Goal: Find specific page/section: Find specific page/section

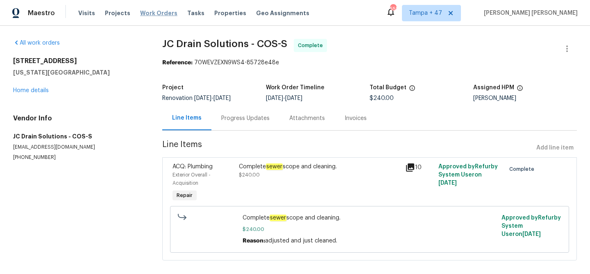
click at [154, 15] on span "Work Orders" at bounding box center [158, 13] width 37 height 8
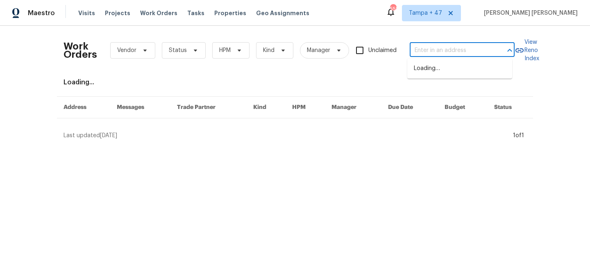
click at [447, 53] on input "text" at bounding box center [451, 50] width 82 height 13
paste input "[STREET_ADDRESS]"
type input "[STREET_ADDRESS]"
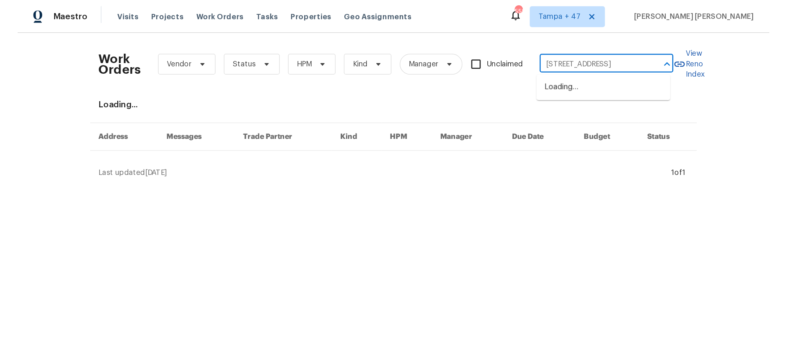
scroll to position [0, 29]
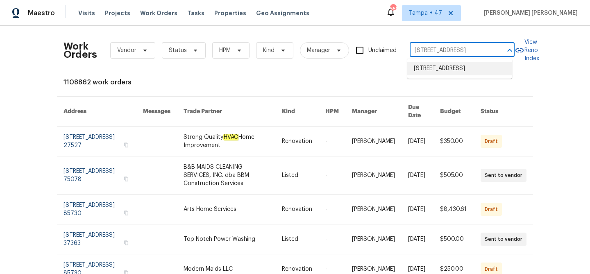
click at [447, 67] on li "[STREET_ADDRESS]" at bounding box center [459, 69] width 105 height 14
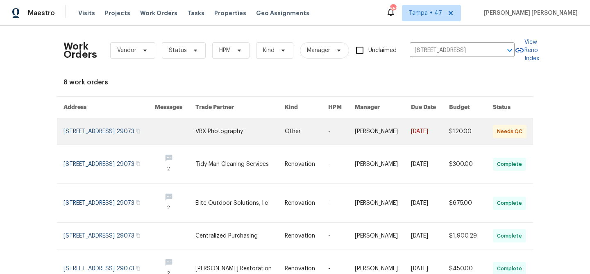
click at [382, 133] on link at bounding box center [383, 131] width 56 height 26
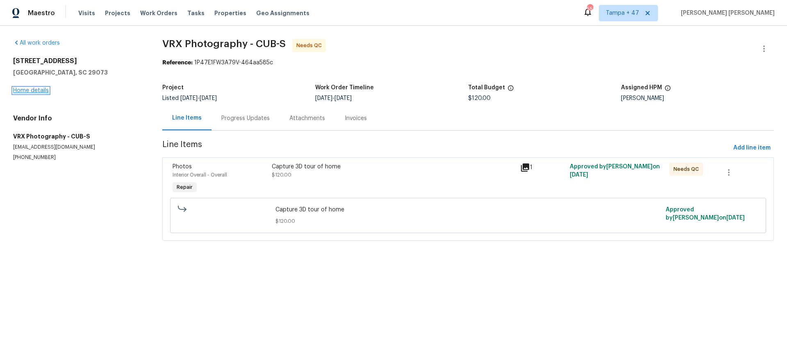
click at [27, 93] on link "Home details" at bounding box center [31, 91] width 36 height 6
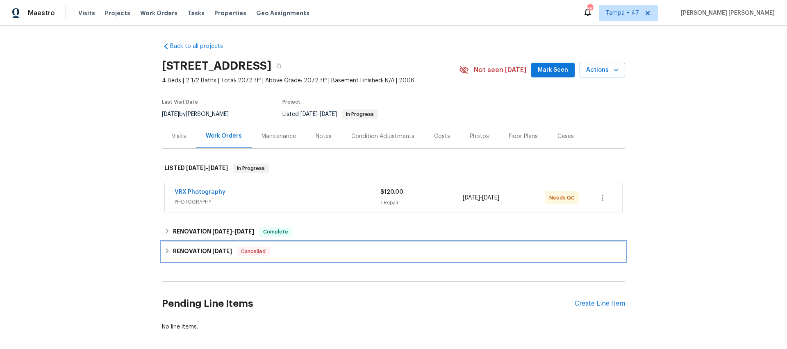
click at [229, 250] on span "[DATE]" at bounding box center [222, 251] width 20 height 6
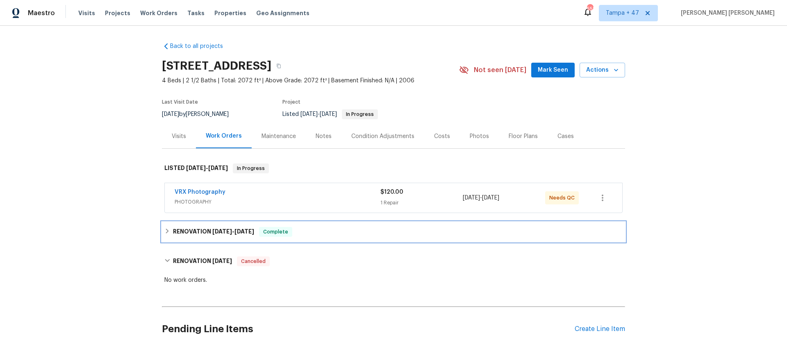
click at [234, 225] on div "RENOVATION [DATE] - [DATE] Complete" at bounding box center [393, 232] width 463 height 20
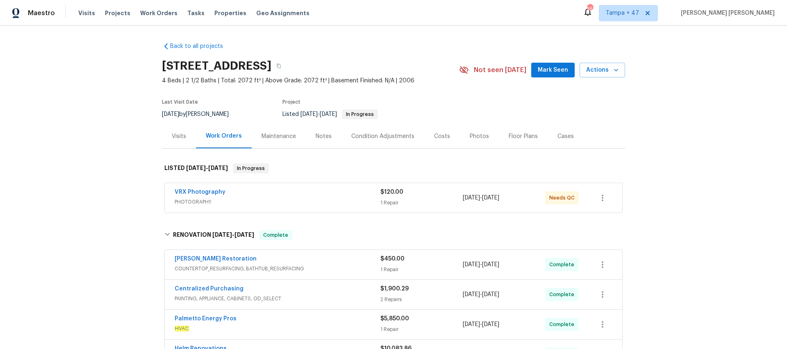
click at [172, 137] on div "Visits" at bounding box center [179, 136] width 14 height 8
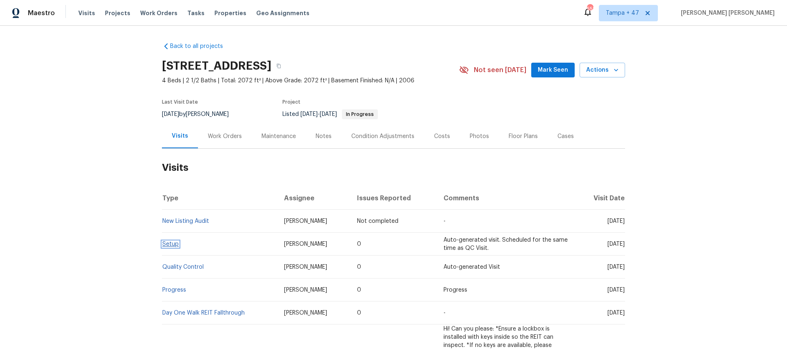
click at [166, 245] on link "Setup" at bounding box center [170, 244] width 16 height 6
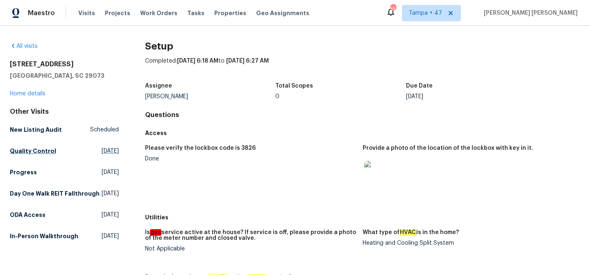
scroll to position [152, 0]
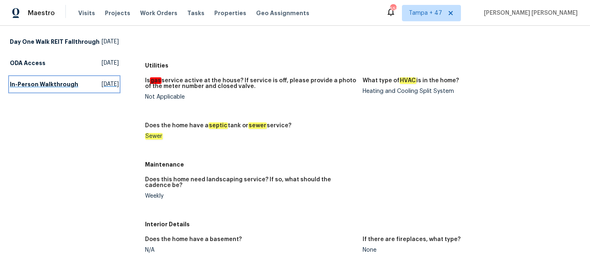
click at [32, 89] on h5 "In-Person Walkthrough" at bounding box center [44, 84] width 68 height 8
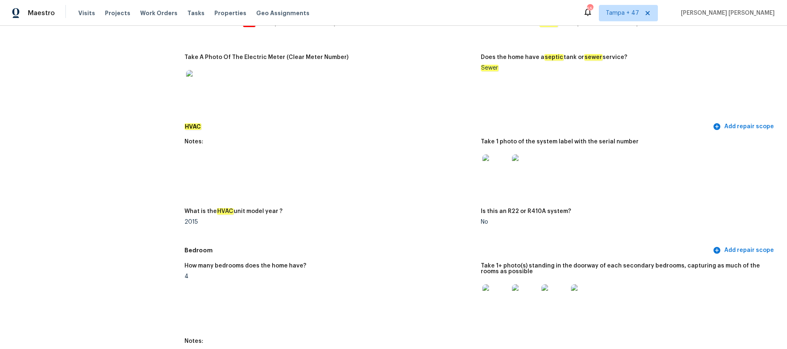
scroll to position [595, 0]
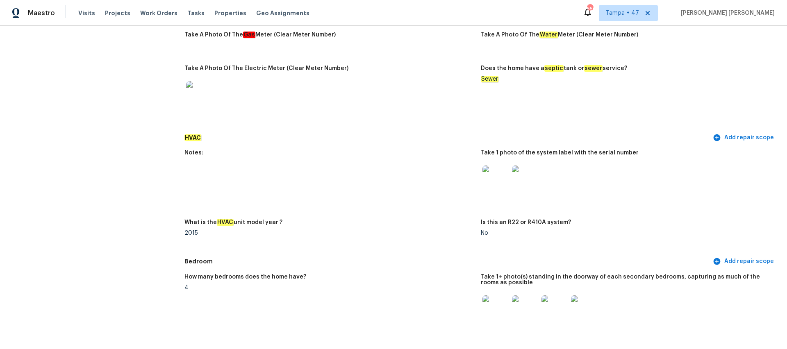
click at [482, 168] on img at bounding box center [495, 179] width 26 height 26
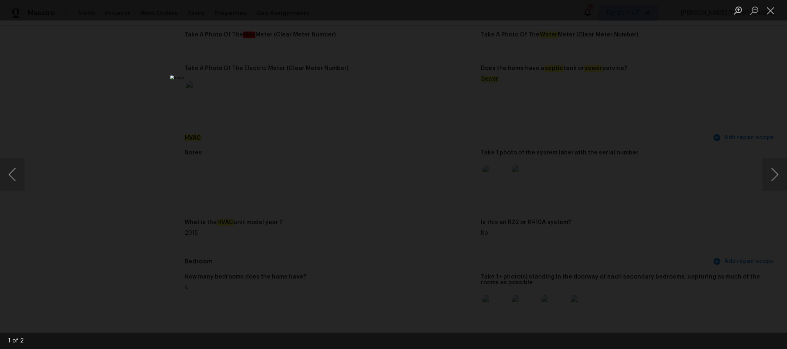
click at [170, 54] on div "Lightbox" at bounding box center [393, 174] width 787 height 349
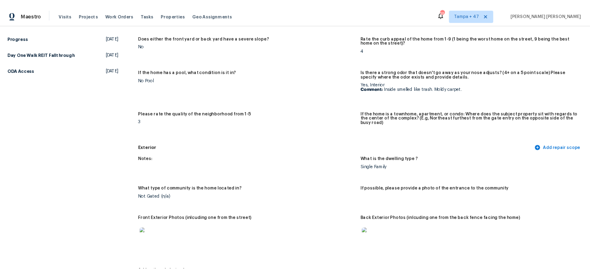
scroll to position [0, 0]
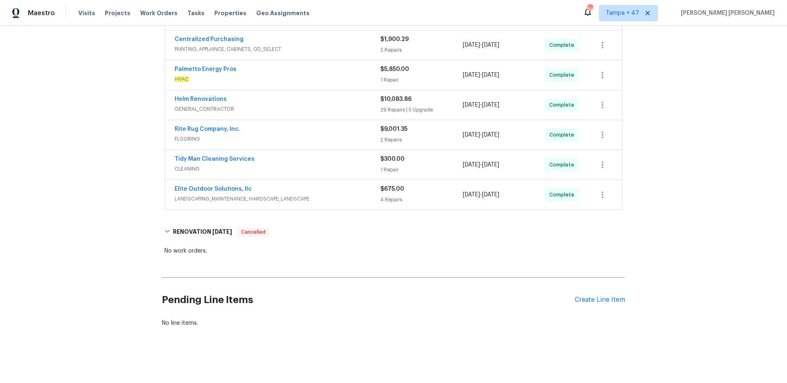
scroll to position [256, 0]
click at [322, 185] on div "Elite Outdoor Solutions, llc" at bounding box center [278, 190] width 206 height 10
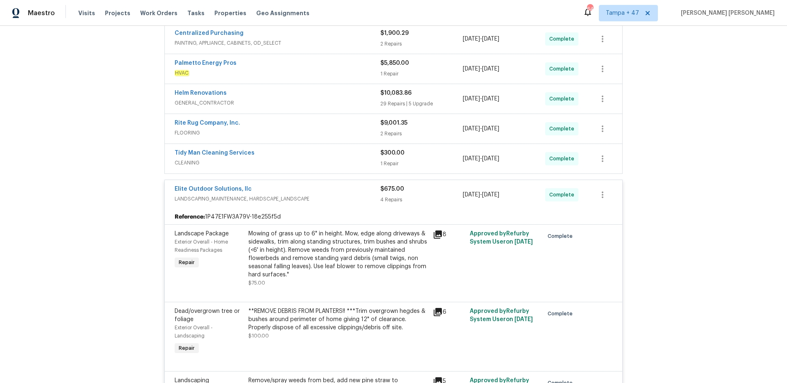
click at [359, 161] on span "CLEANING" at bounding box center [278, 163] width 206 height 8
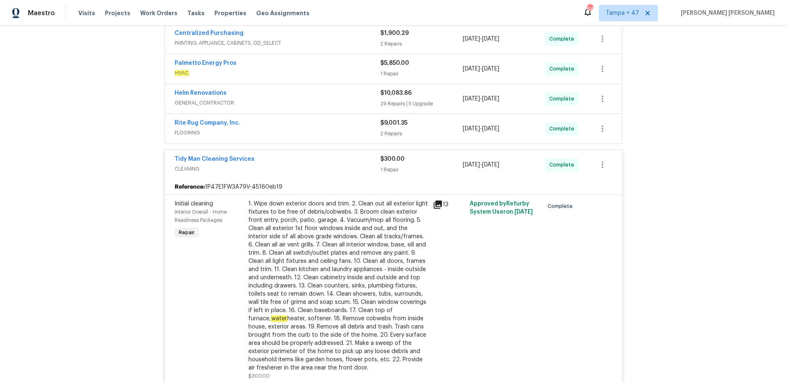
click at [360, 124] on div "Rite Rug Company, Inc." at bounding box center [278, 124] width 206 height 10
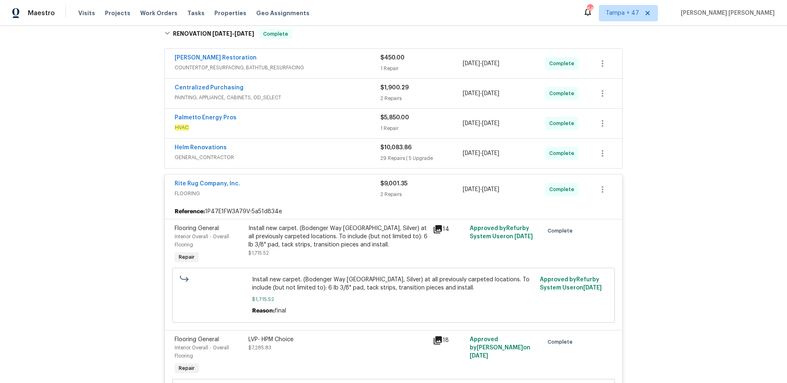
scroll to position [178, 0]
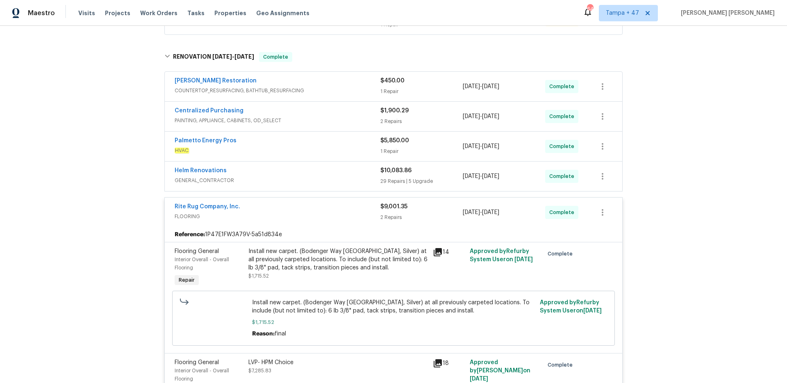
click at [354, 175] on div "Helm Renovations" at bounding box center [278, 171] width 206 height 10
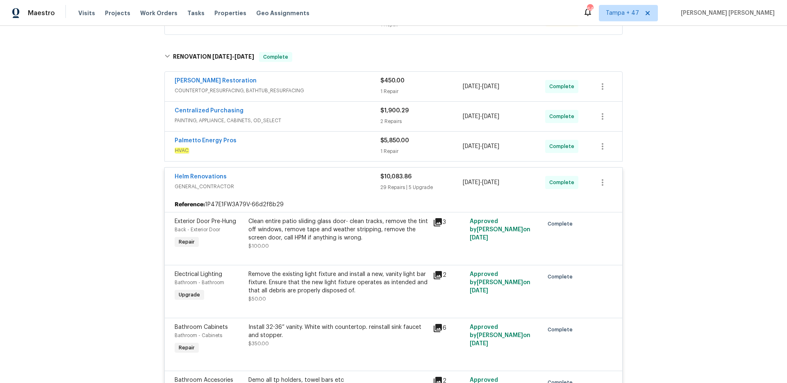
click at [354, 151] on span "HVAC" at bounding box center [278, 150] width 206 height 8
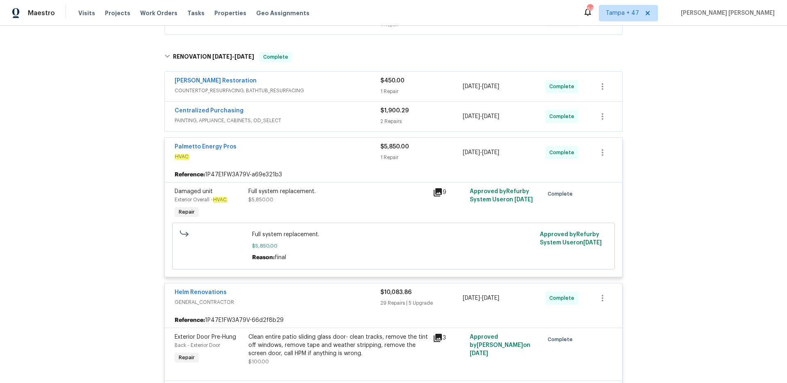
click at [355, 115] on div "Centralized Purchasing" at bounding box center [278, 112] width 206 height 10
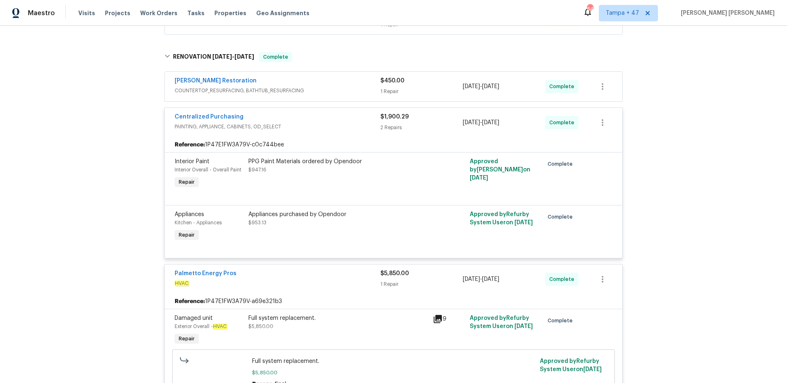
click at [353, 85] on div "Griffin Restoration" at bounding box center [278, 82] width 206 height 10
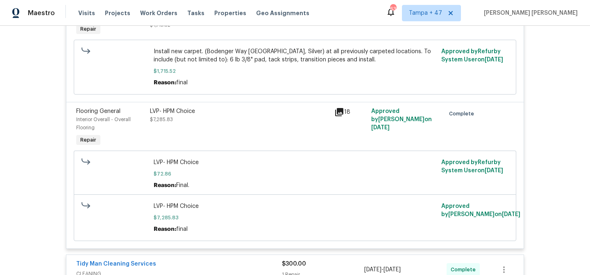
scroll to position [2706, 0]
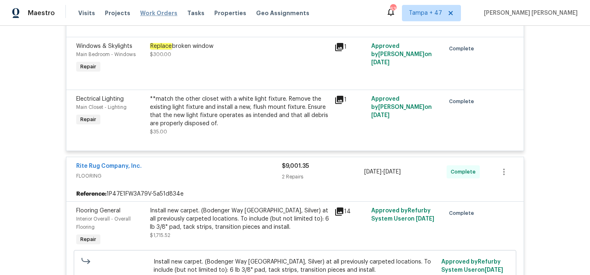
click at [146, 14] on span "Work Orders" at bounding box center [158, 13] width 37 height 8
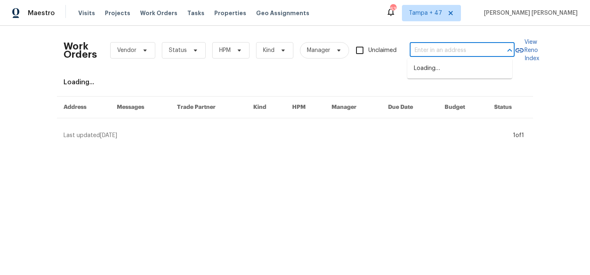
click at [448, 57] on input "text" at bounding box center [451, 50] width 82 height 13
paste input "448 Northam Dr # 448, North Brunswick, NJ 08902"
click at [414, 51] on input "448 Northam Dr # 448, North Brunswick, NJ 08902" at bounding box center [451, 50] width 82 height 13
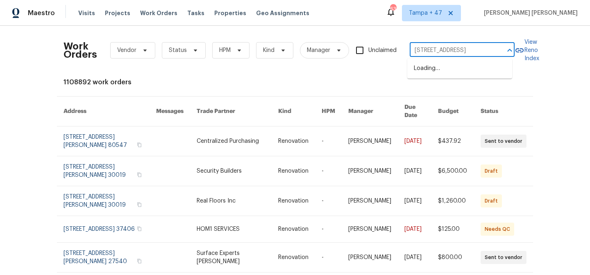
scroll to position [0, 44]
type input "448 Northam Dr, North Brunswick, NJ 08902"
click at [475, 71] on li "448 Northam Dr # 448, North Brunswick, NJ 08902" at bounding box center [459, 69] width 105 height 14
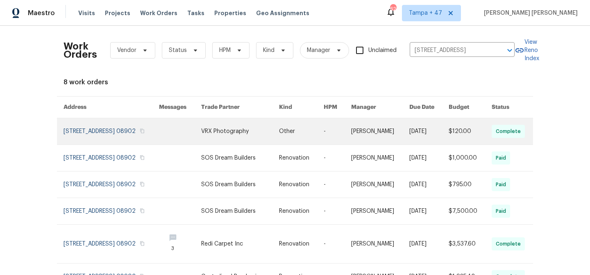
click at [405, 127] on td "[DATE]" at bounding box center [422, 131] width 39 height 27
click at [391, 136] on link at bounding box center [380, 131] width 58 height 26
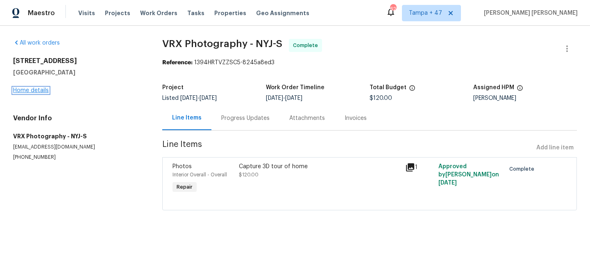
click at [37, 92] on link "Home details" at bounding box center [31, 91] width 36 height 6
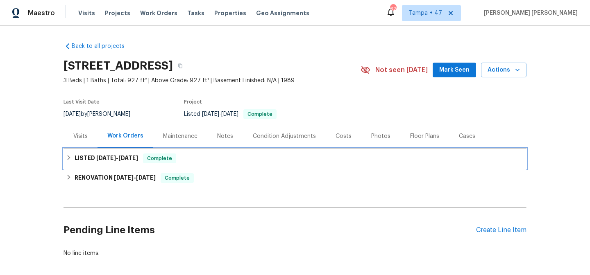
click at [160, 164] on div "LISTED 9/4/25 - 9/5/25 Complete" at bounding box center [295, 159] width 463 height 20
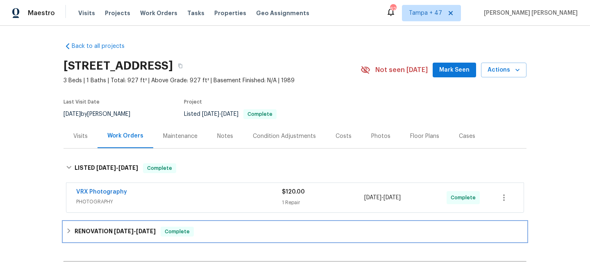
click at [181, 227] on div "RENOVATION 8/11/25 - 8/28/25 Complete" at bounding box center [295, 232] width 463 height 20
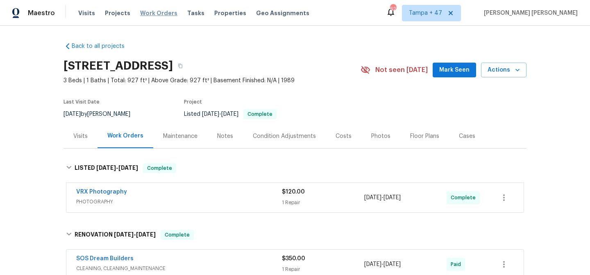
click at [157, 14] on span "Work Orders" at bounding box center [158, 13] width 37 height 8
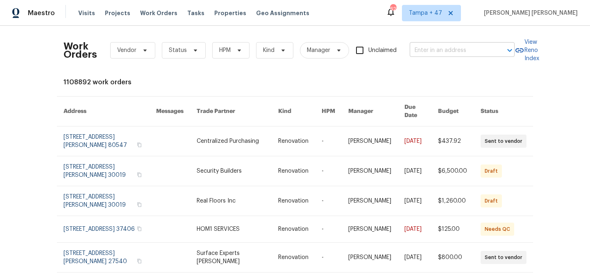
click at [439, 45] on input "text" at bounding box center [451, 50] width 82 height 13
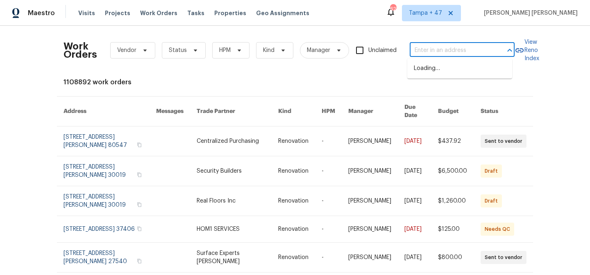
paste input "270 Laurel Way, Covington, GA 30016"
type input "270 Laurel Way, Covington, GA 30016"
click at [440, 75] on li "270 Laurel Way, Covington, GA 30016" at bounding box center [459, 69] width 105 height 14
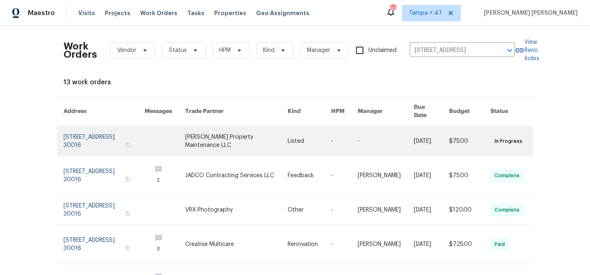
click at [407, 136] on td "[DATE]" at bounding box center [424, 142] width 35 height 30
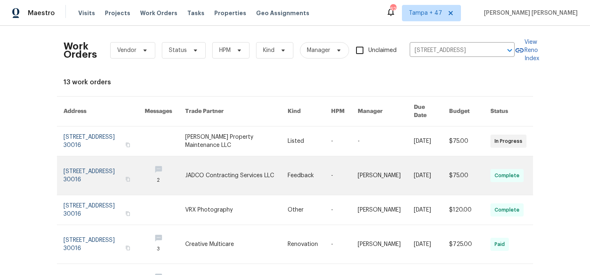
click at [407, 157] on td "[DATE]" at bounding box center [424, 176] width 35 height 39
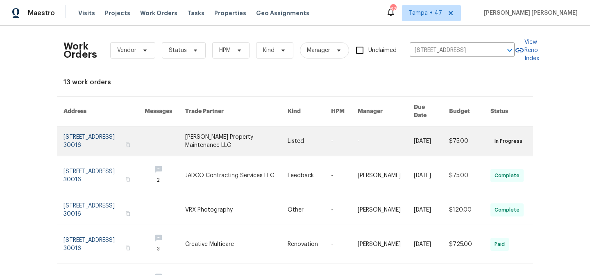
click at [253, 135] on link at bounding box center [236, 142] width 102 height 30
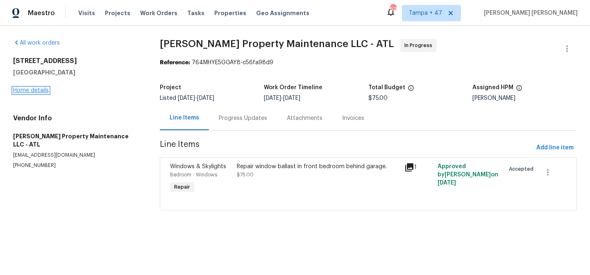
click at [33, 90] on link "Home details" at bounding box center [31, 91] width 36 height 6
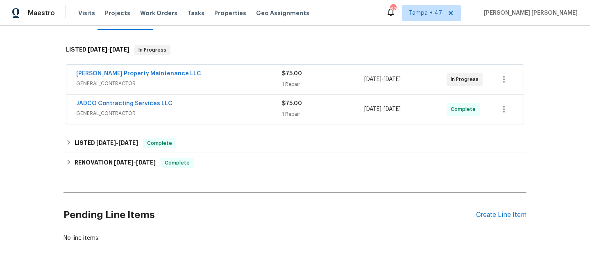
scroll to position [148, 0]
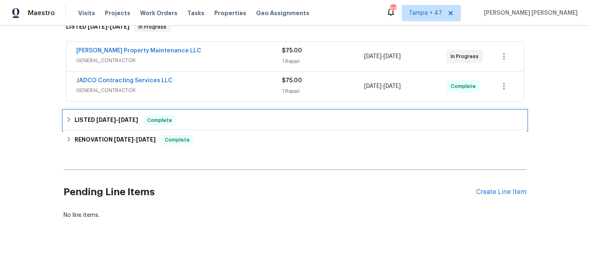
click at [158, 116] on span "Complete" at bounding box center [160, 120] width 32 height 8
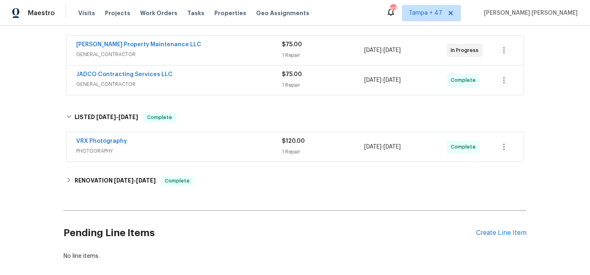
click at [223, 85] on span "GENERAL_CONTRACTOR" at bounding box center [179, 84] width 206 height 8
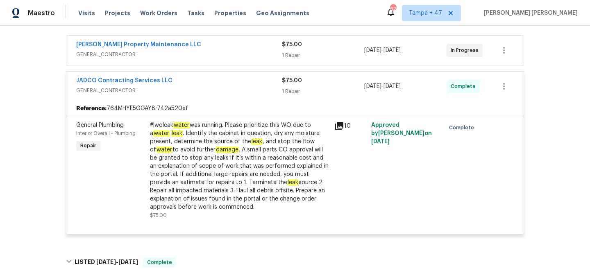
click at [259, 51] on span "GENERAL_CONTRACTOR" at bounding box center [179, 54] width 206 height 8
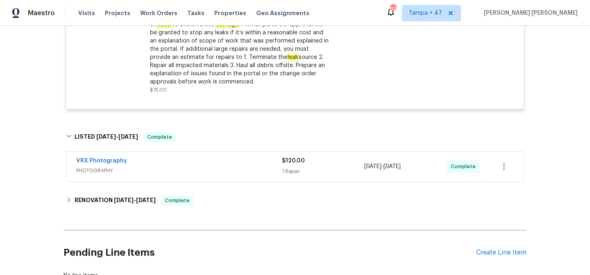
scroll to position [355, 0]
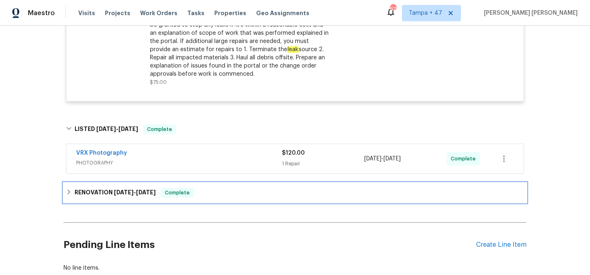
click at [141, 193] on span "8/25/25" at bounding box center [146, 193] width 20 height 6
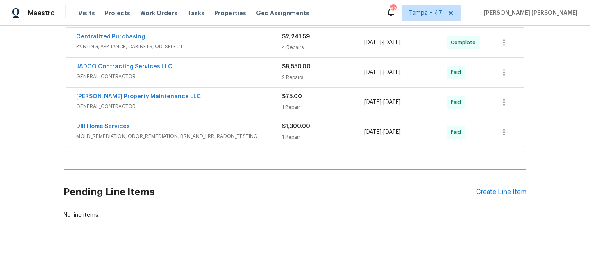
scroll to position [700, 0]
click at [255, 123] on div "DIR Home Services" at bounding box center [179, 128] width 206 height 10
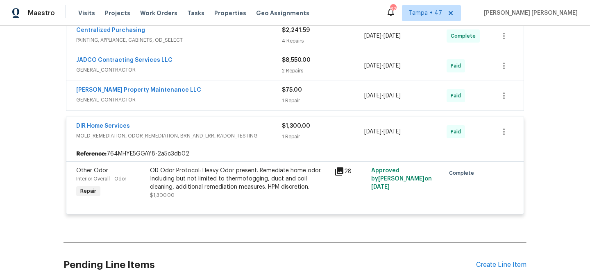
click at [242, 97] on span "GENERAL_CONTRACTOR" at bounding box center [179, 100] width 206 height 8
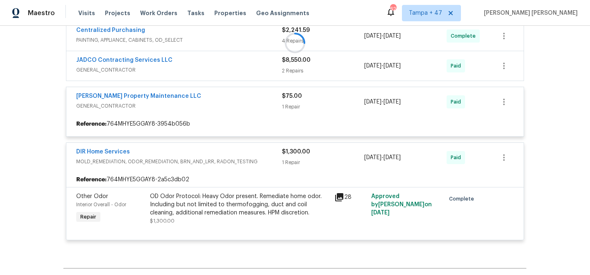
scroll to position [687, 0]
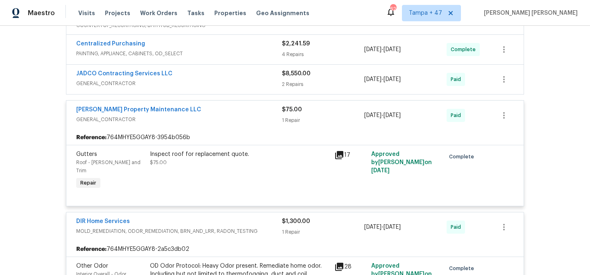
click at [244, 80] on div "JADCO Contracting Services LLC" at bounding box center [179, 75] width 206 height 10
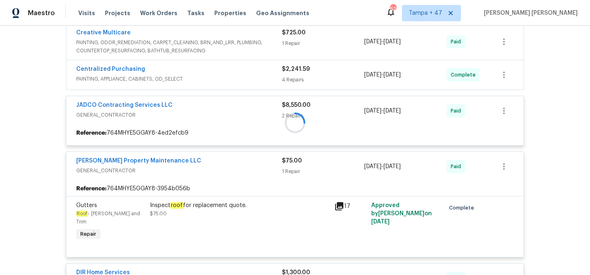
scroll to position [642, 0]
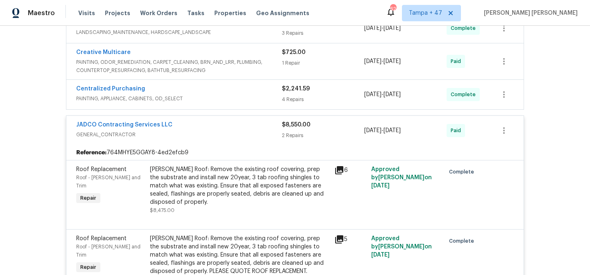
click at [248, 88] on div "Centralized Purchasing" at bounding box center [179, 90] width 206 height 10
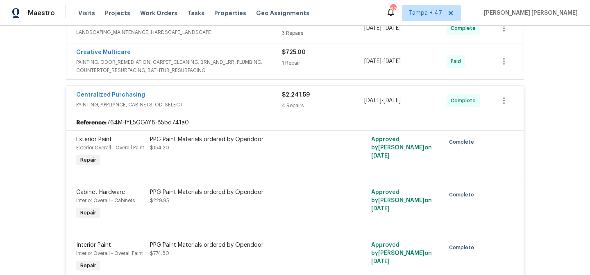
click at [264, 59] on span "PAINTING, ODOR_REMEDIATION, CARPET_CLEANING, BRN_AND_LRR, PLUMBING, COUNTERTOP_…" at bounding box center [179, 66] width 206 height 16
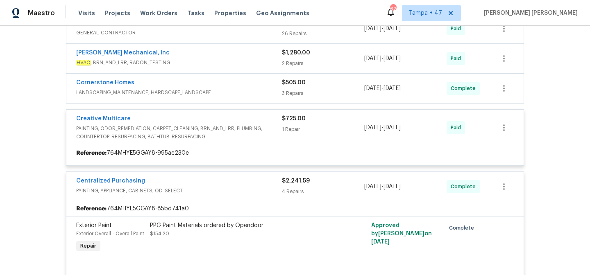
scroll to position [580, 0]
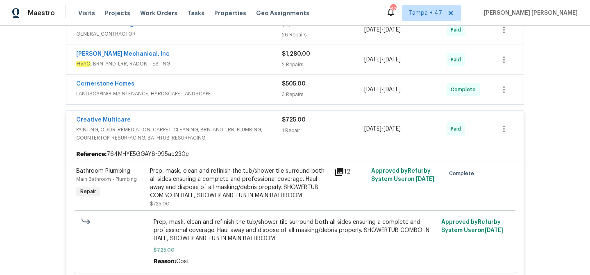
click at [260, 88] on div "Cornerstone Homes" at bounding box center [179, 85] width 206 height 10
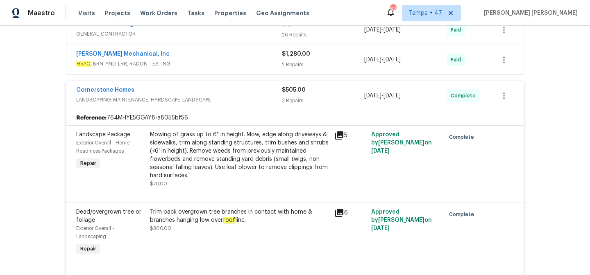
click at [263, 59] on div "JH Martin Mechanical, Inc" at bounding box center [179, 55] width 206 height 10
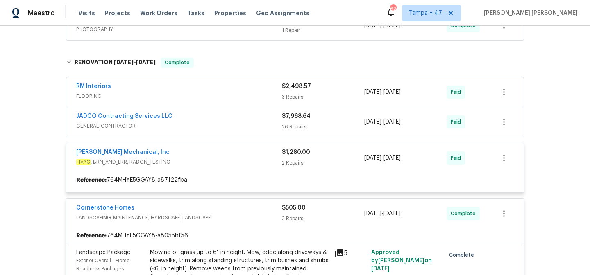
scroll to position [476, 0]
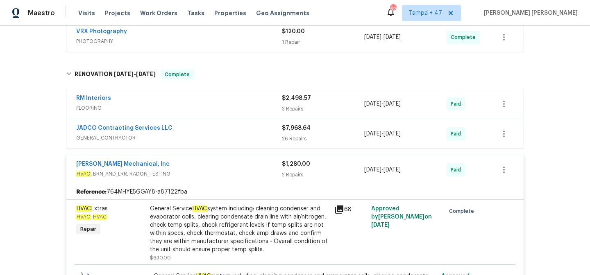
click at [298, 133] on div "$7,968.64 26 Repairs" at bounding box center [323, 134] width 82 height 20
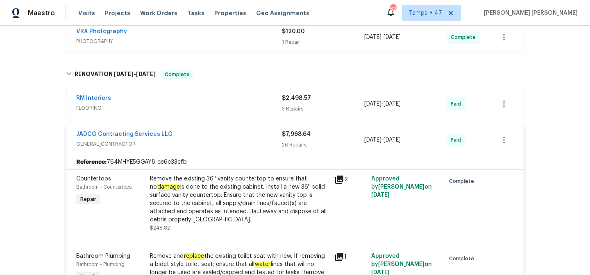
click at [305, 98] on span "$2,498.57" at bounding box center [296, 98] width 29 height 6
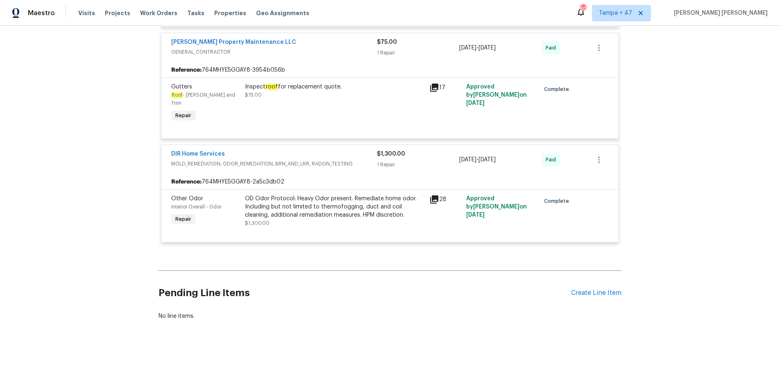
scroll to position [4076, 0]
click at [149, 12] on span "Work Orders" at bounding box center [158, 13] width 37 height 8
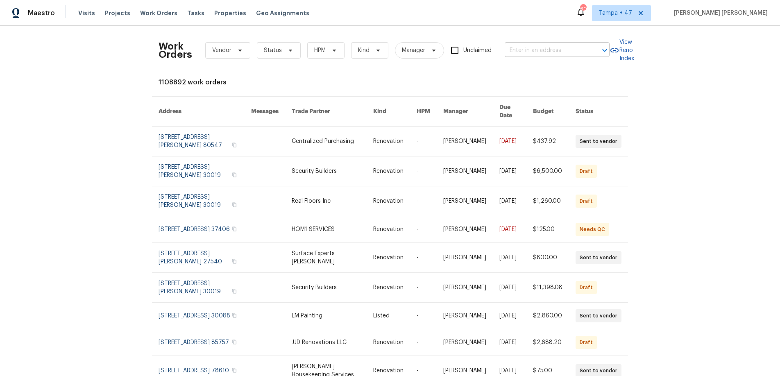
click at [545, 56] on input "text" at bounding box center [546, 50] width 82 height 13
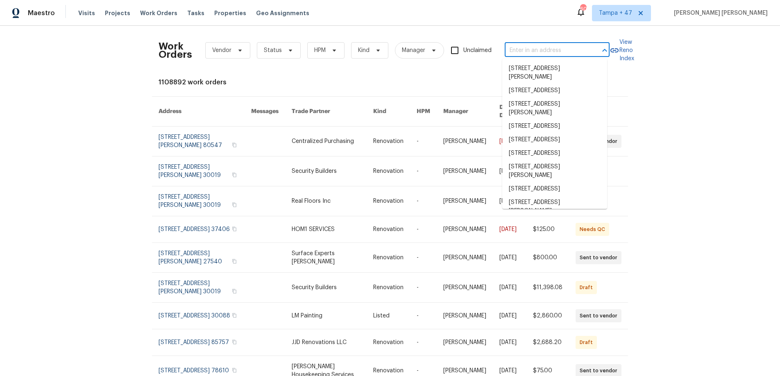
paste input "9115 W Hinsdale Pl, Littleton, CO 80128"
type input "9115 W Hinsdale Pl, Littleton, CO 80128"
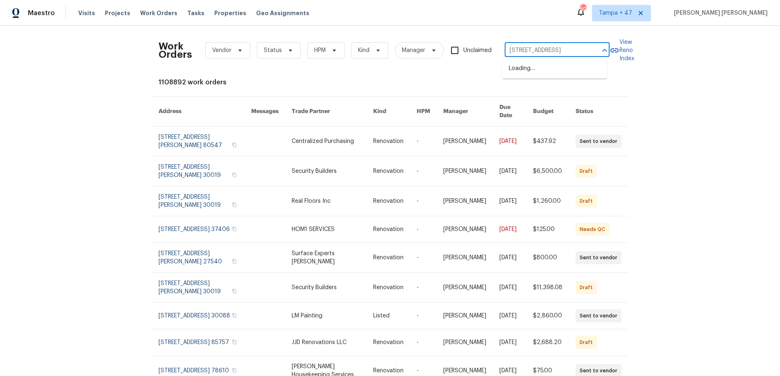
scroll to position [0, 27]
click at [537, 66] on li "9115 W Hinsdale Pl, Littleton, CO 80128" at bounding box center [554, 69] width 105 height 14
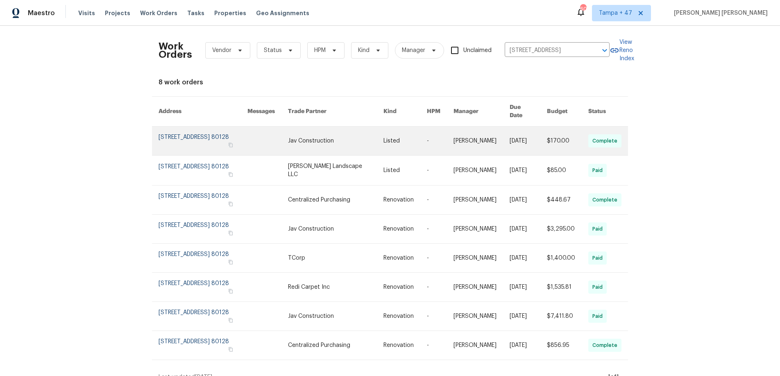
click at [503, 134] on td "[DATE]" at bounding box center [521, 141] width 37 height 29
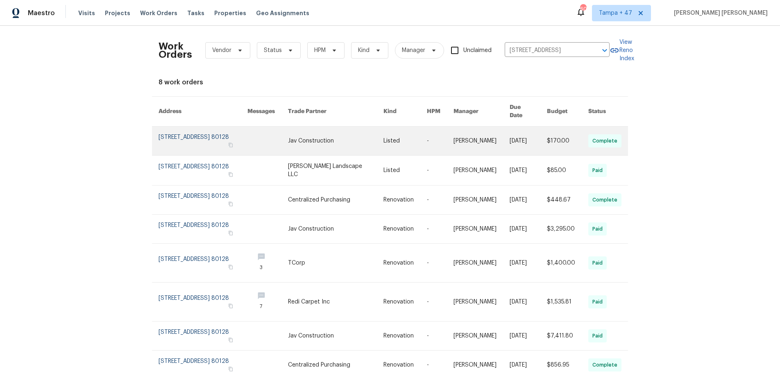
click at [288, 133] on link at bounding box center [268, 141] width 41 height 29
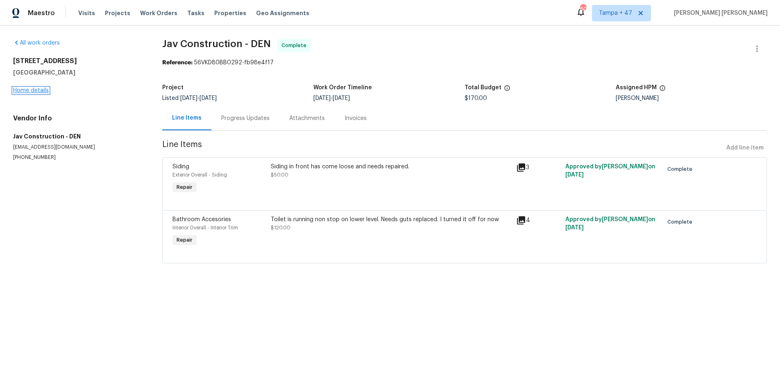
click at [33, 91] on link "Home details" at bounding box center [31, 91] width 36 height 6
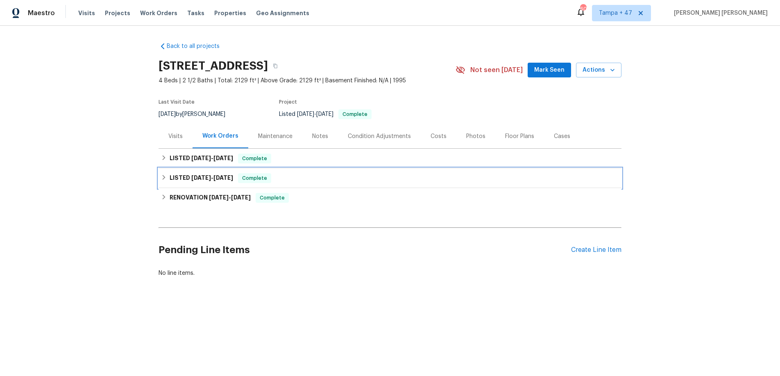
click at [259, 177] on span "Complete" at bounding box center [255, 178] width 32 height 8
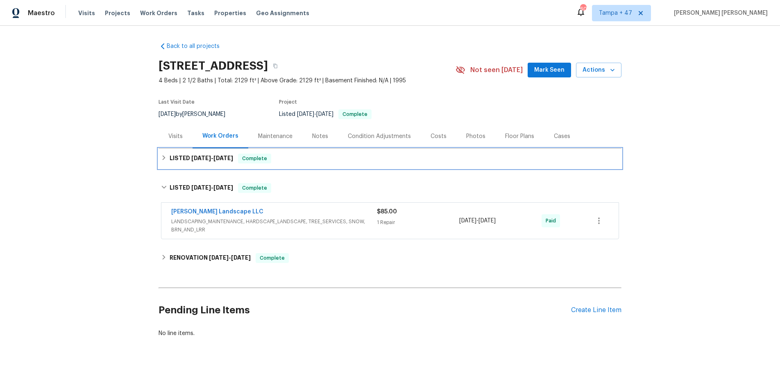
click at [284, 160] on div "LISTED 9/8/25 - 9/12/25 Complete" at bounding box center [390, 159] width 458 height 10
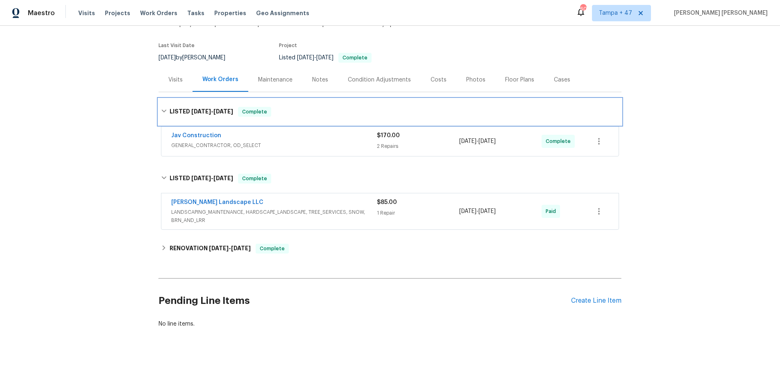
scroll to position [70, 0]
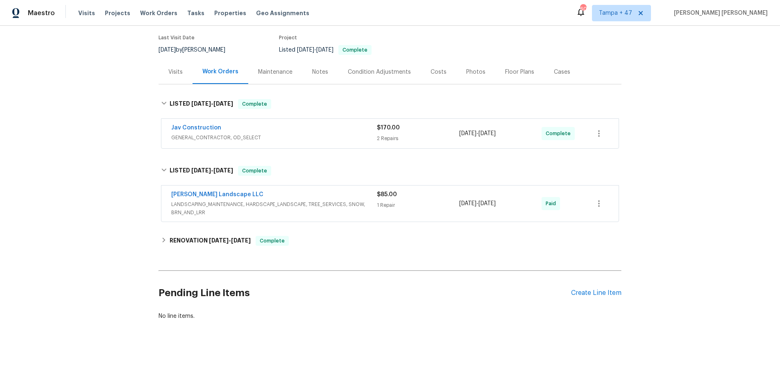
click at [309, 193] on div "Dalia Landscape LLC" at bounding box center [274, 196] width 206 height 10
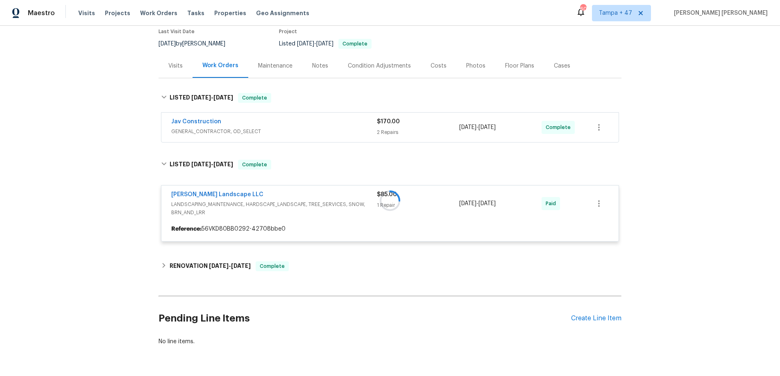
click at [331, 125] on div "Jav Construction" at bounding box center [274, 123] width 206 height 10
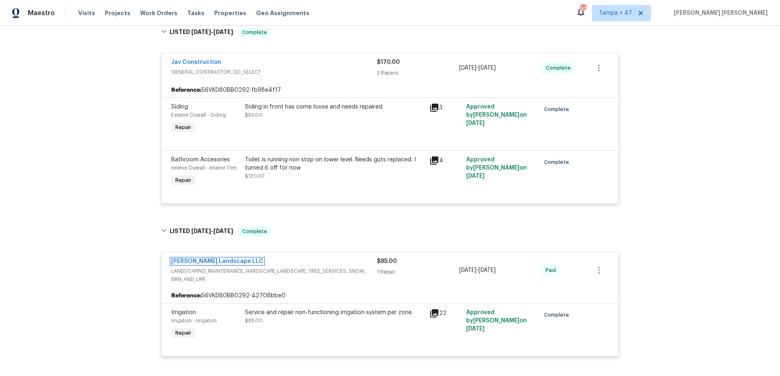
scroll to position [269, 0]
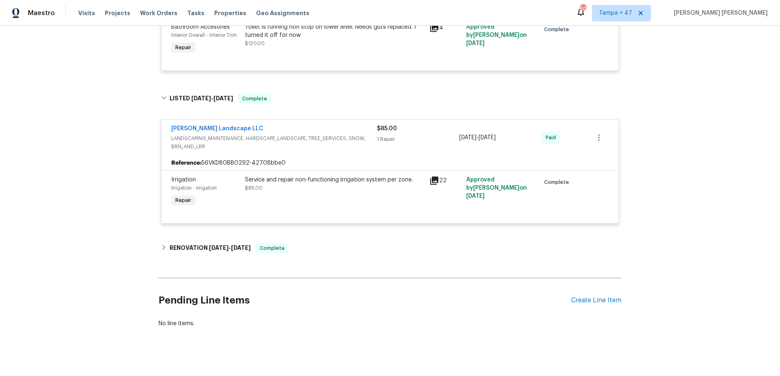
click at [296, 180] on div "Service and repair non-functioning irrigation system per zone." at bounding box center [335, 180] width 180 height 8
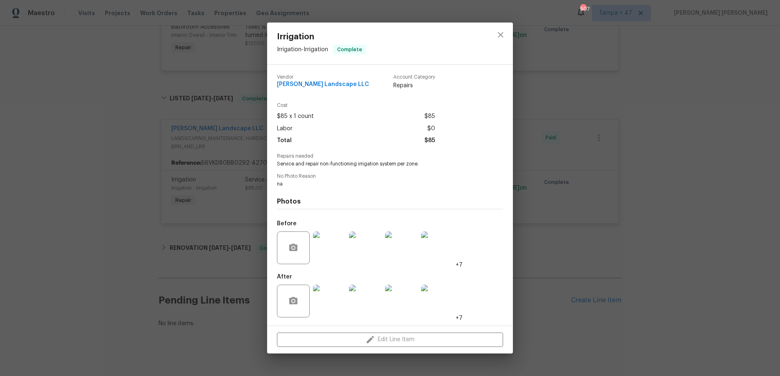
click at [323, 163] on span "Service and repair non-functioning irrigation system per zone." at bounding box center [379, 164] width 204 height 7
drag, startPoint x: 323, startPoint y: 163, endPoint x: 351, endPoint y: 162, distance: 28.7
click at [324, 163] on span "Service and repair non-functioning irrigation system per zone." at bounding box center [379, 164] width 204 height 7
click at [388, 163] on span "Service and repair non-functioning irrigation system per zone." at bounding box center [379, 164] width 204 height 7
copy span "non-functioning irrigation system"
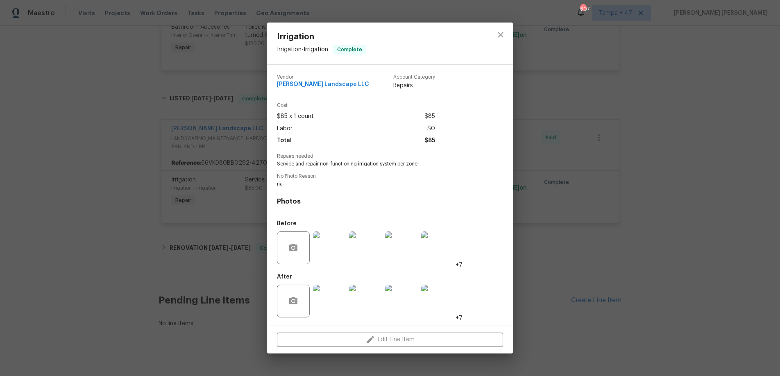
click at [246, 123] on div "Irrigation Irrigation - Irrigation Complete Vendor Dalia Landscape LLC Account …" at bounding box center [390, 188] width 780 height 376
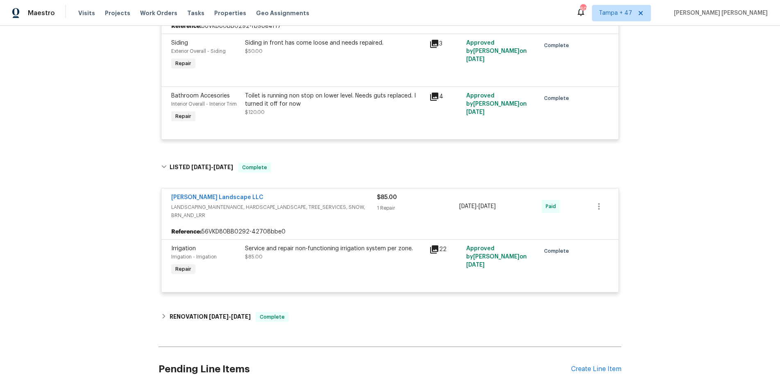
scroll to position [190, 0]
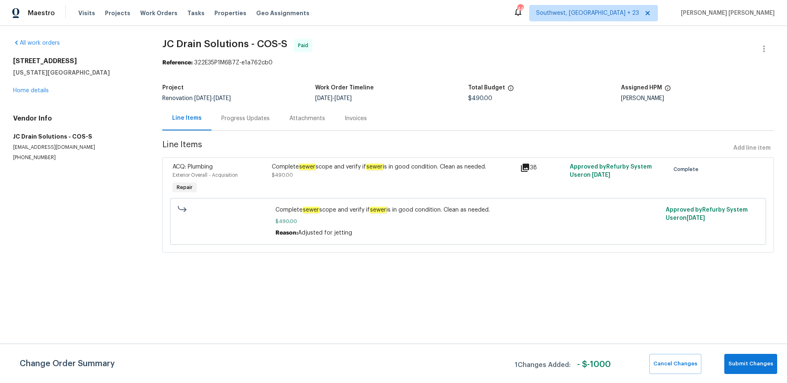
click at [246, 119] on div "Progress Updates" at bounding box center [245, 118] width 48 height 8
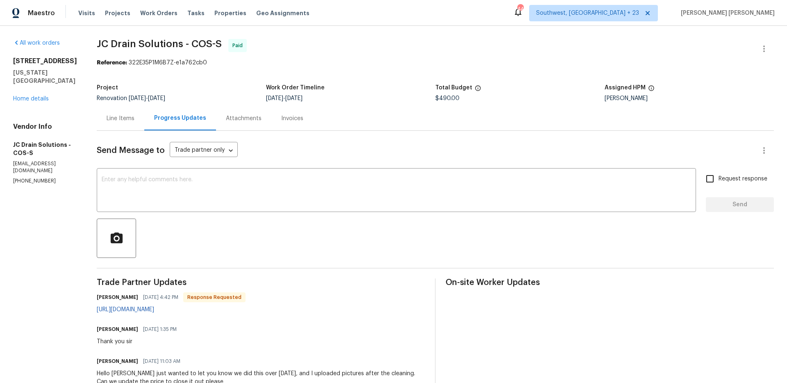
click at [131, 119] on div "Line Items" at bounding box center [121, 118] width 28 height 8
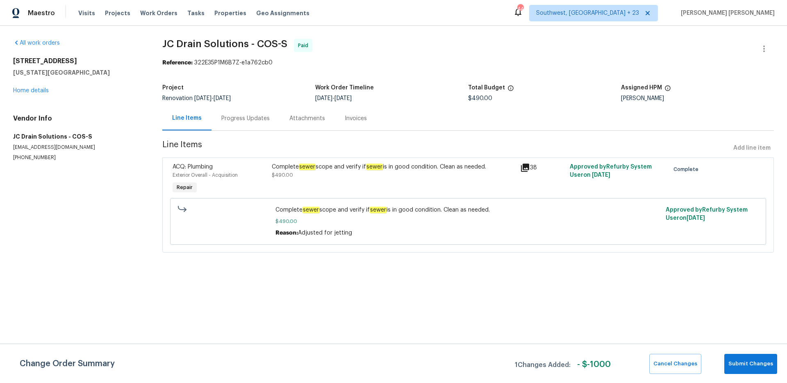
click at [248, 125] on div "Progress Updates" at bounding box center [245, 118] width 68 height 24
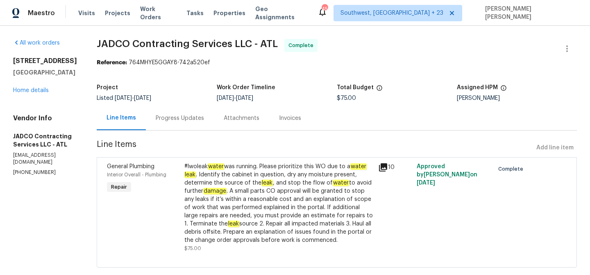
click at [194, 120] on div "Progress Updates" at bounding box center [180, 118] width 48 height 8
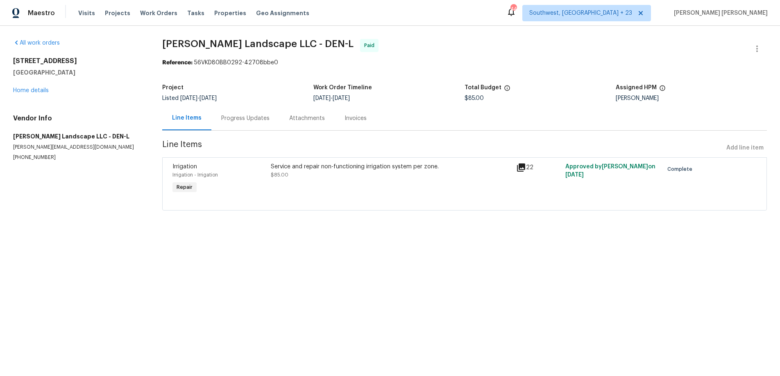
click at [233, 115] on div "Progress Updates" at bounding box center [245, 118] width 48 height 8
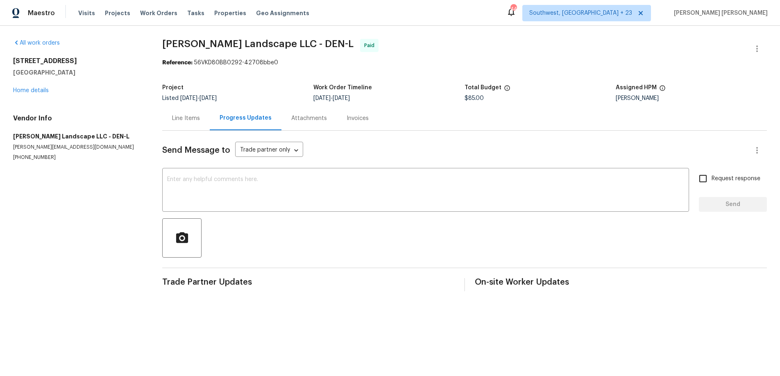
click at [184, 118] on div "Line Items" at bounding box center [186, 118] width 28 height 8
